Goal: Task Accomplishment & Management: Manage account settings

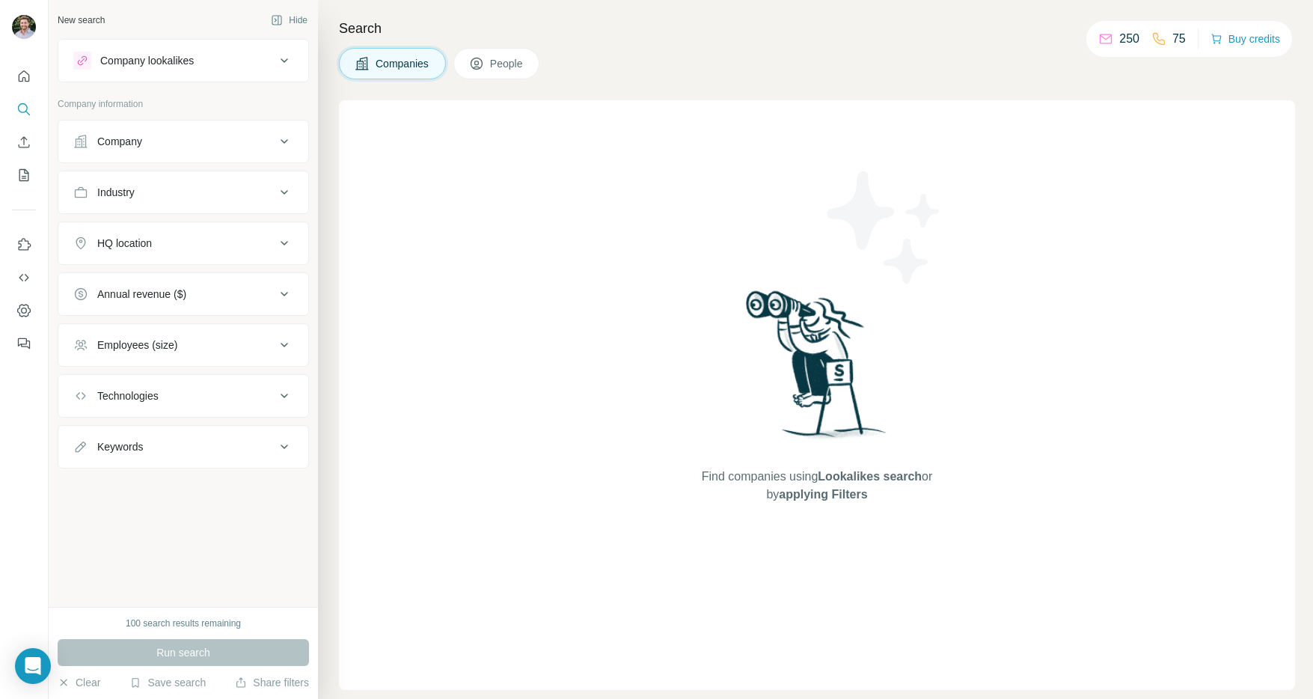
click at [509, 70] on span "People" at bounding box center [507, 63] width 34 height 15
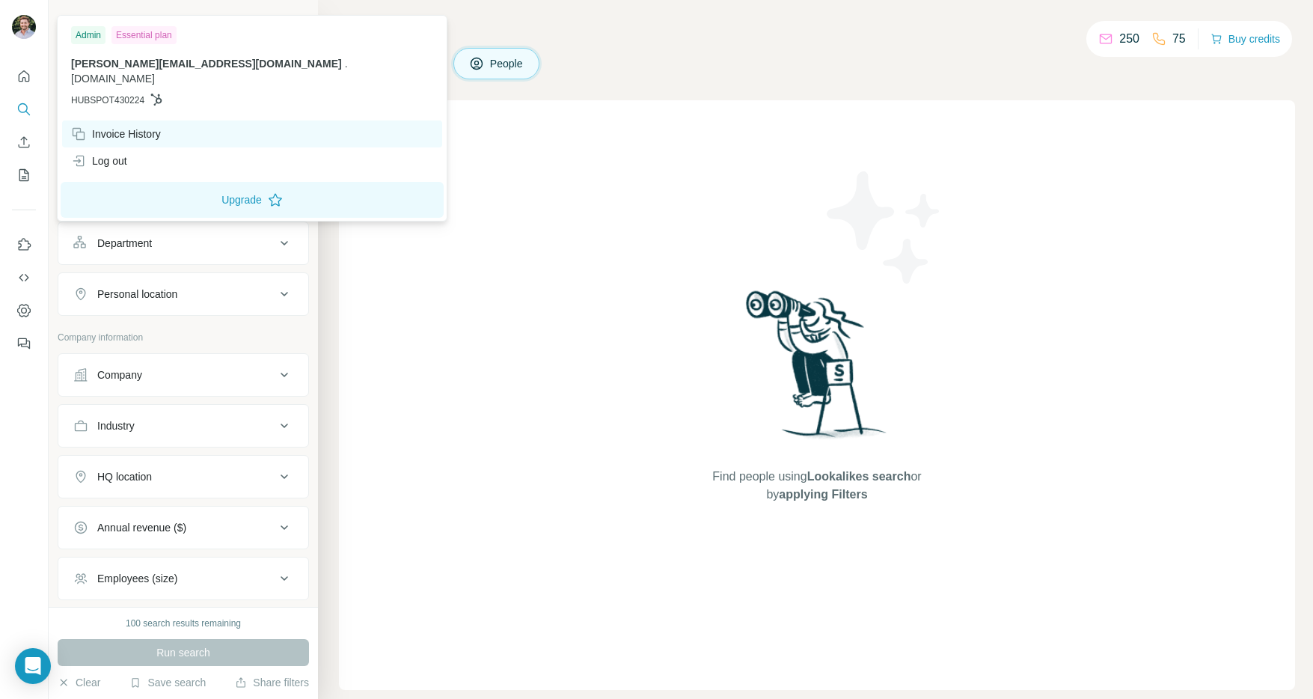
click at [121, 126] on div "Invoice History" at bounding box center [116, 133] width 90 height 15
click at [89, 126] on div "Invoice History" at bounding box center [116, 133] width 90 height 15
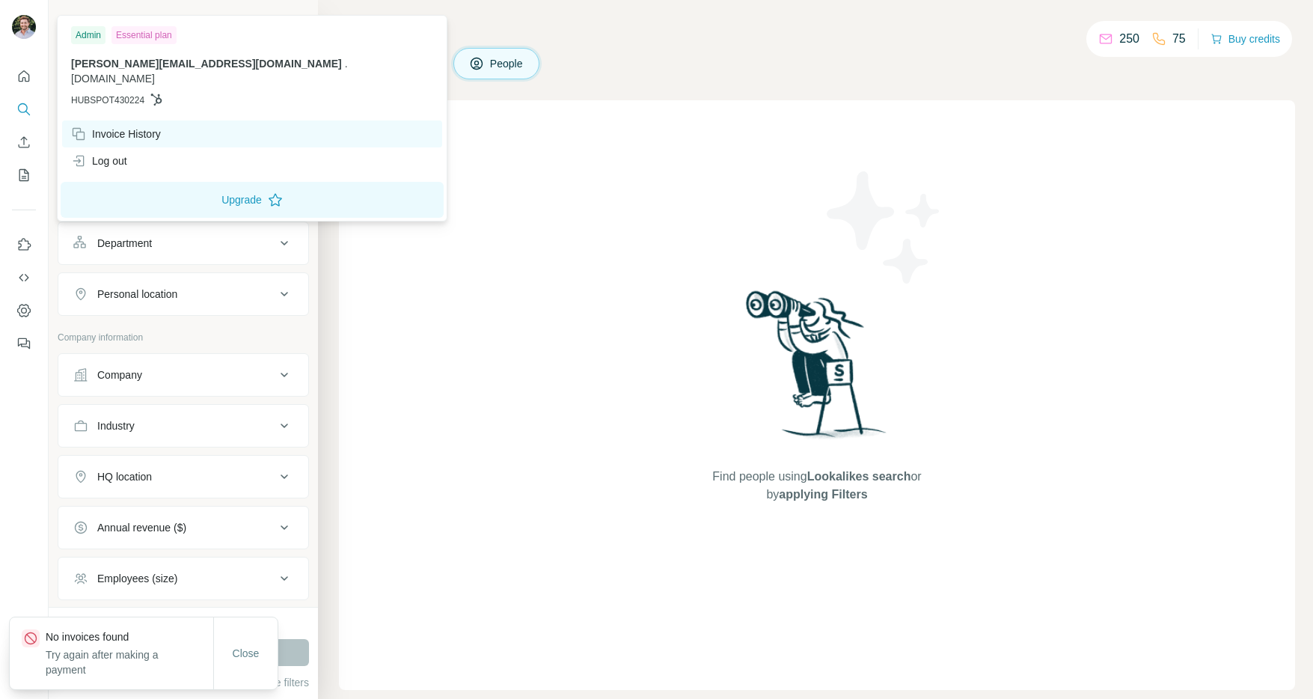
click at [76, 126] on icon at bounding box center [78, 133] width 15 height 15
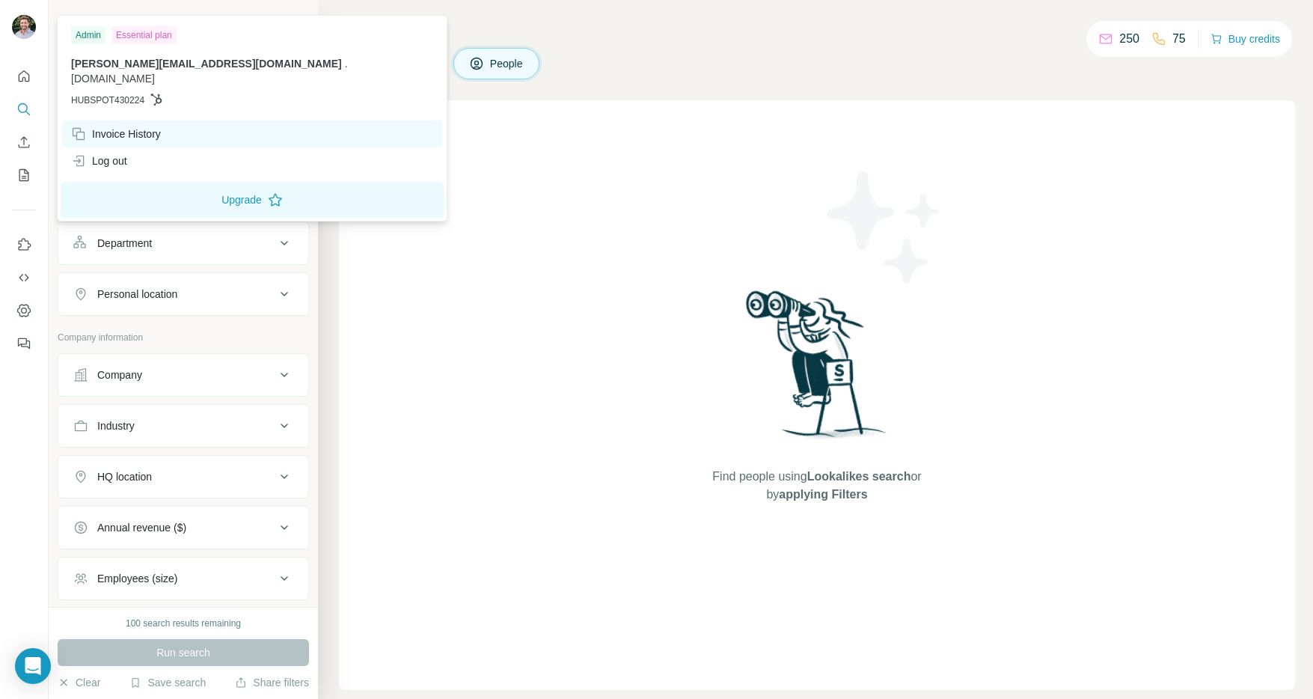
click at [76, 126] on icon at bounding box center [78, 133] width 15 height 15
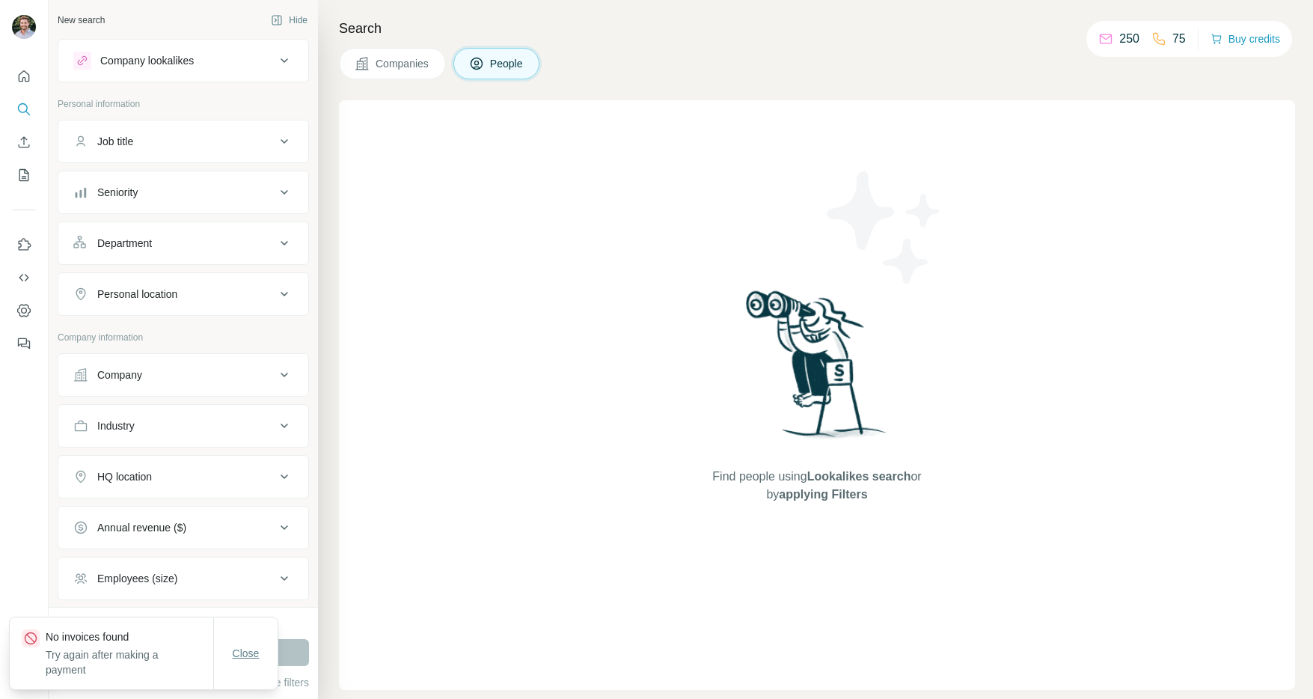
click at [244, 652] on span "Close" at bounding box center [246, 653] width 27 height 15
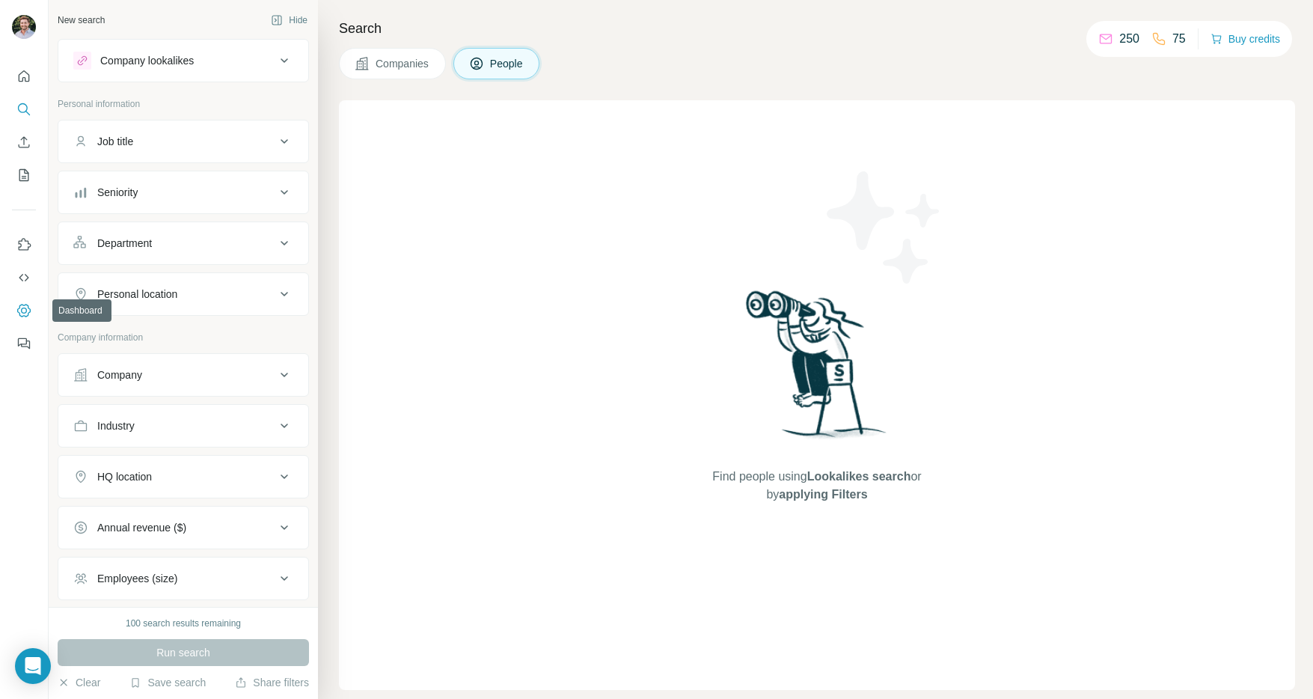
click at [26, 313] on icon "Dashboard" at bounding box center [23, 310] width 15 height 15
